Goal: Find specific page/section: Find specific page/section

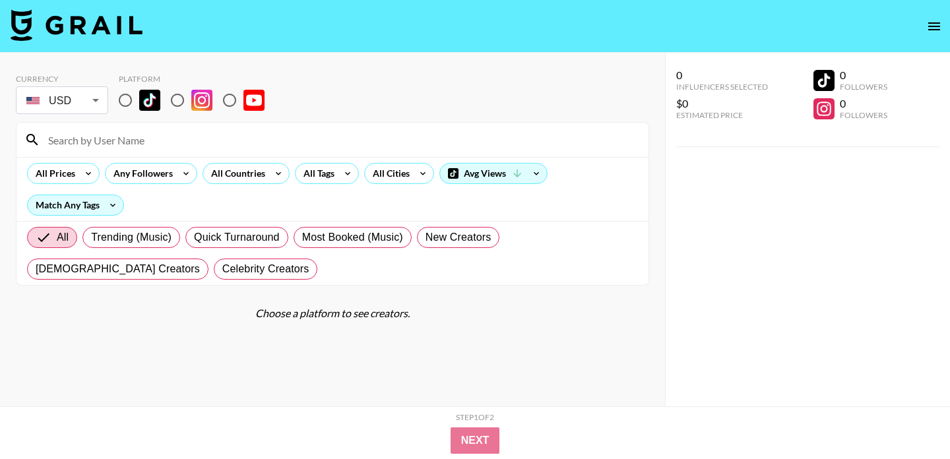
click at [131, 103] on input "radio" at bounding box center [125, 100] width 28 height 28
radio input "true"
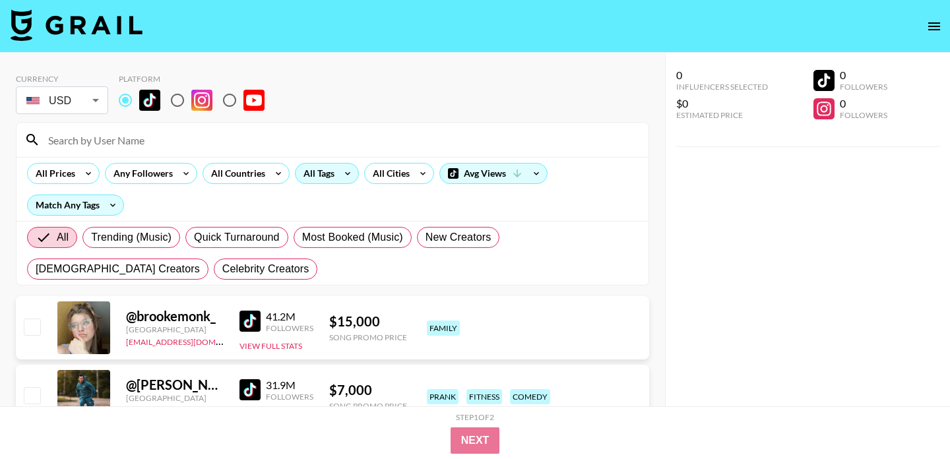
click at [321, 170] on div "All Tags" at bounding box center [317, 174] width 42 height 20
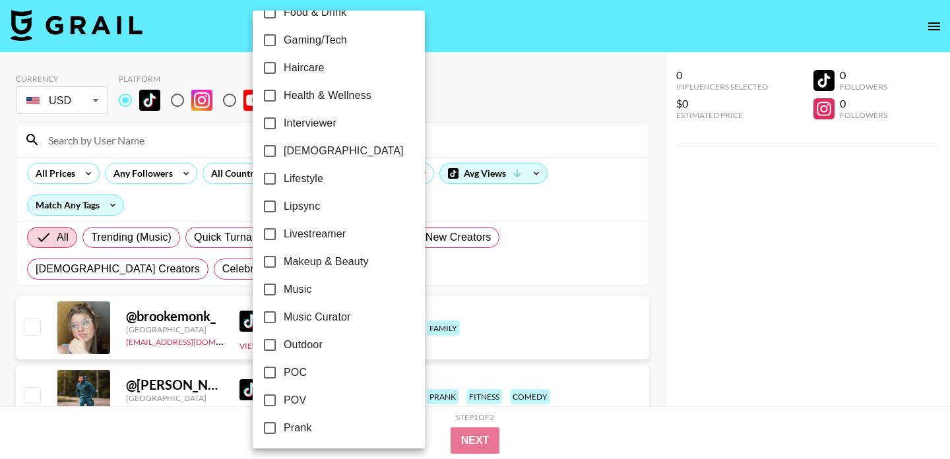
scroll to position [802, 0]
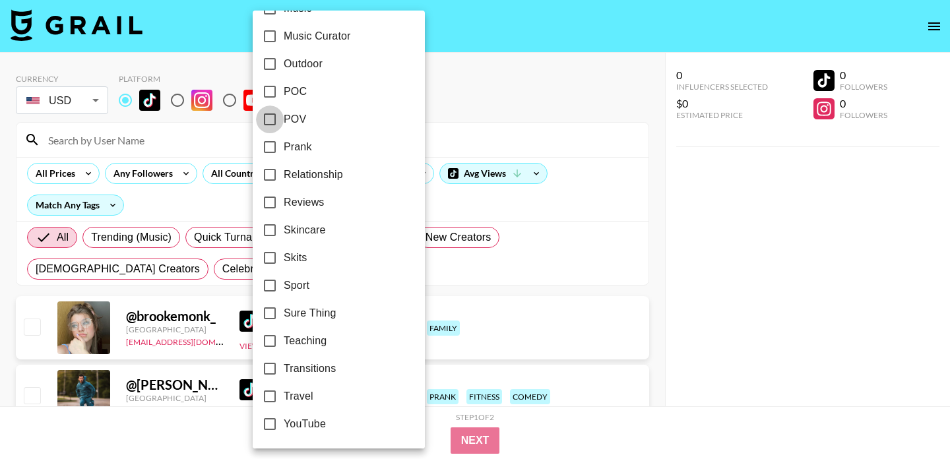
click at [281, 121] on input "POV" at bounding box center [270, 120] width 28 height 28
checkbox input "true"
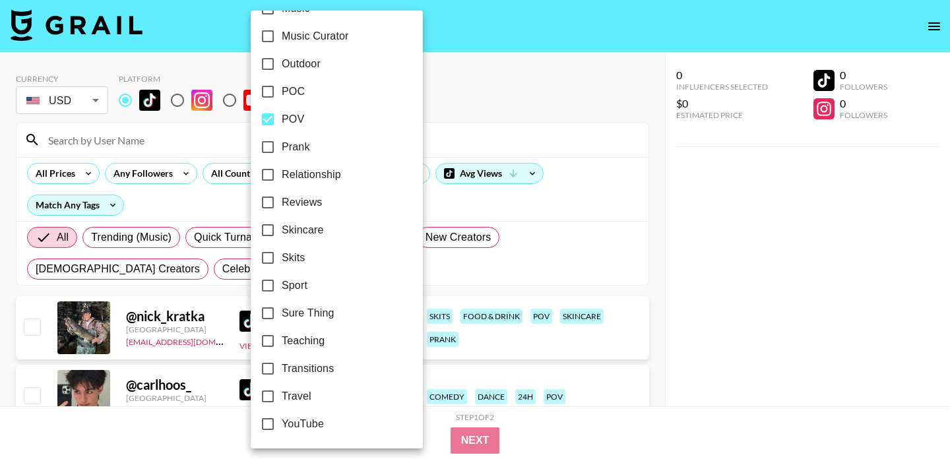
click at [456, 94] on div at bounding box center [475, 229] width 950 height 459
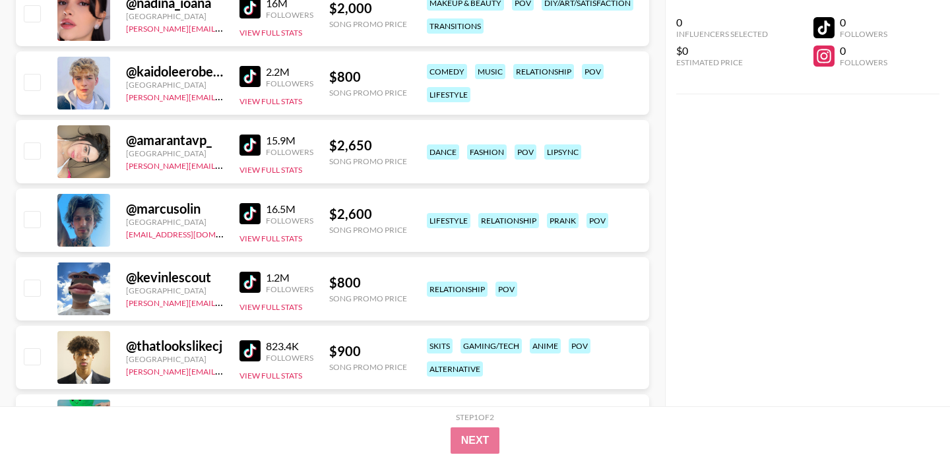
scroll to position [51, 0]
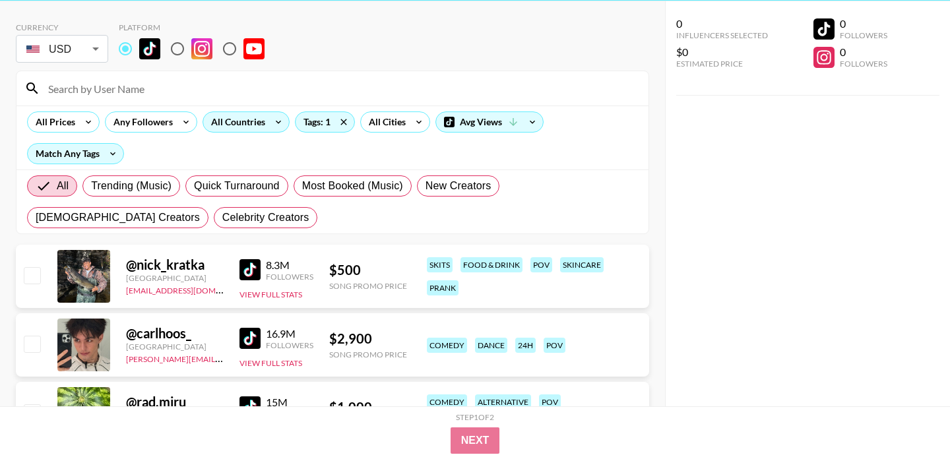
click at [235, 112] on div "All Countries" at bounding box center [235, 122] width 65 height 20
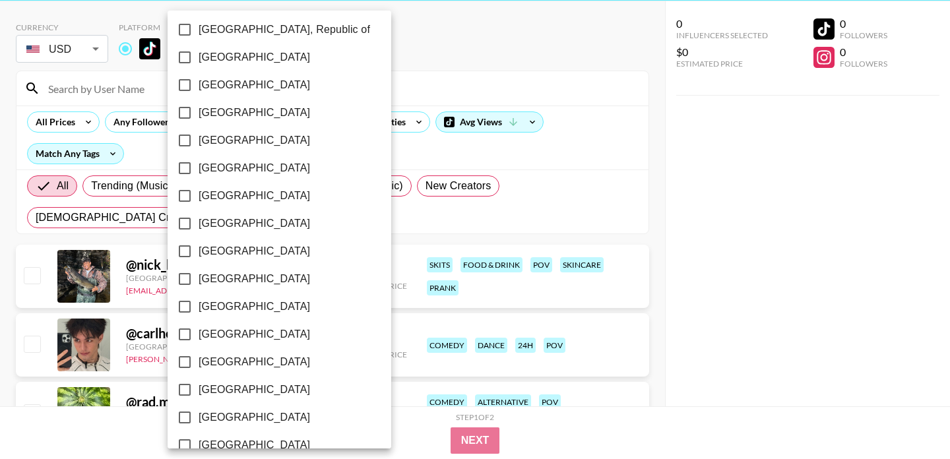
scroll to position [1079, 0]
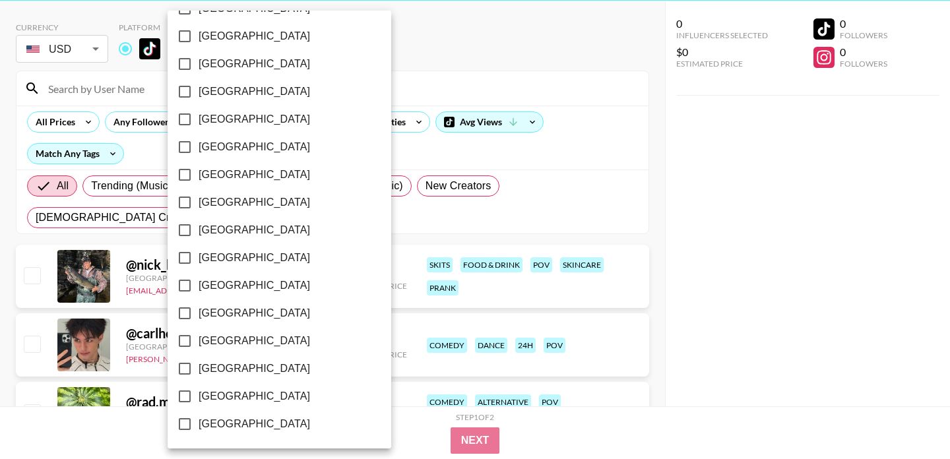
click at [235, 396] on span "[GEOGRAPHIC_DATA]" at bounding box center [254, 397] width 111 height 16
click at [199, 396] on input "[GEOGRAPHIC_DATA]" at bounding box center [185, 397] width 28 height 28
checkbox input "true"
click at [573, 130] on div at bounding box center [475, 229] width 950 height 459
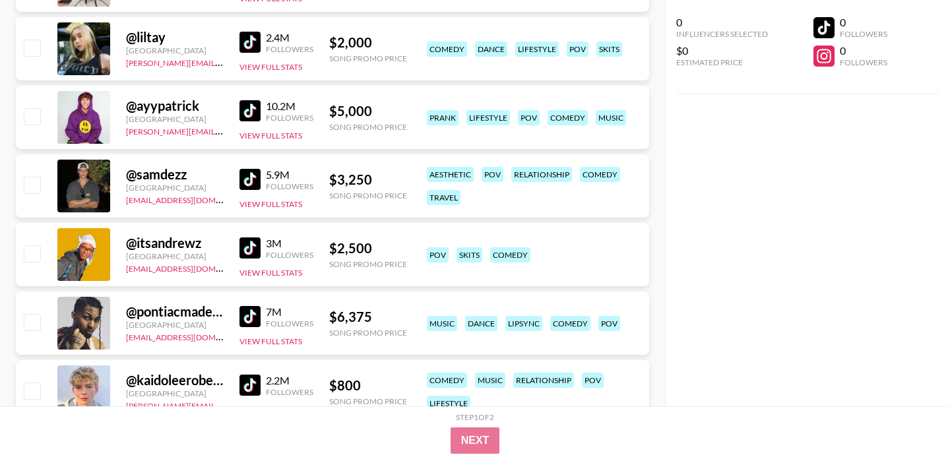
scroll to position [0, 0]
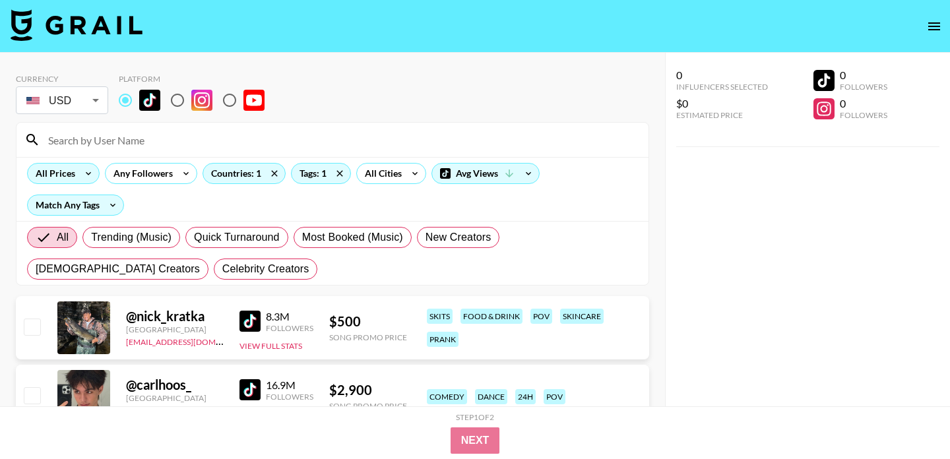
click at [80, 174] on icon at bounding box center [88, 174] width 21 height 20
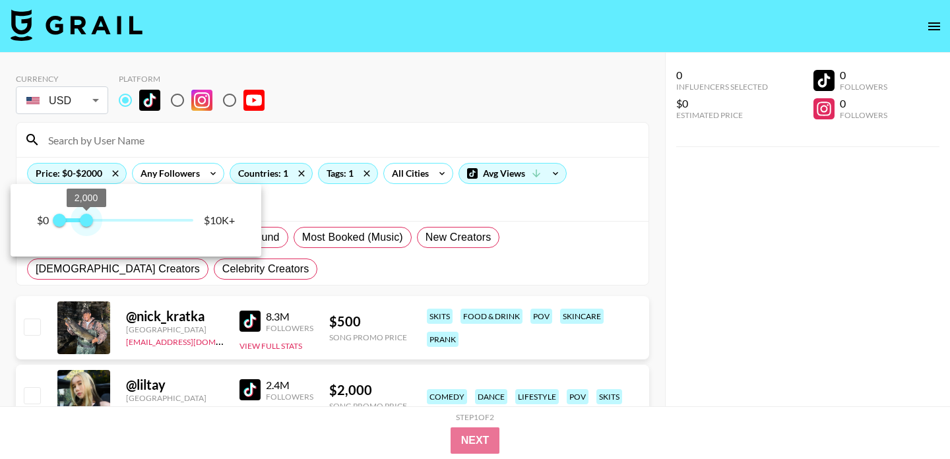
type input "1500"
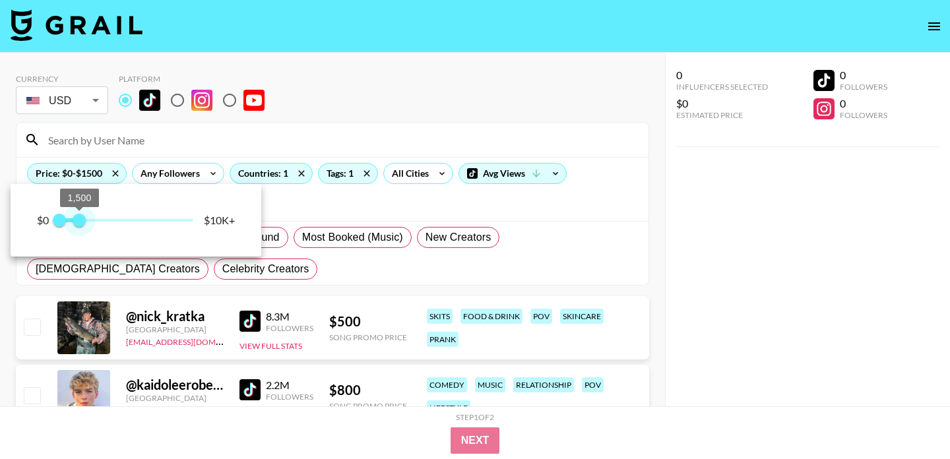
drag, startPoint x: 197, startPoint y: 216, endPoint x: 81, endPoint y: 213, distance: 115.5
click at [81, 214] on span "1,500" at bounding box center [79, 220] width 13 height 13
click at [600, 197] on div at bounding box center [475, 229] width 950 height 459
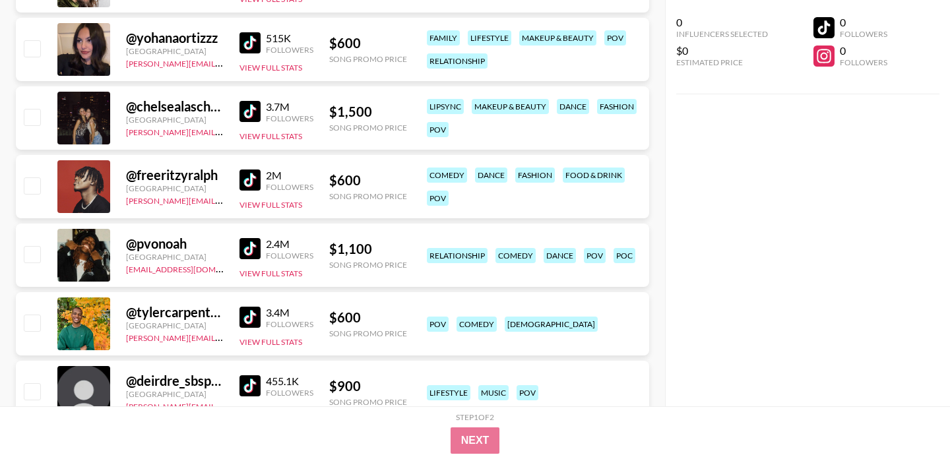
scroll to position [1117, 0]
